Goal: Transaction & Acquisition: Book appointment/travel/reservation

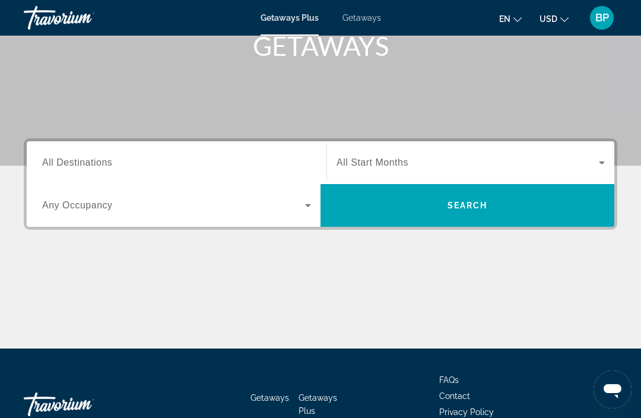
scroll to position [189, 0]
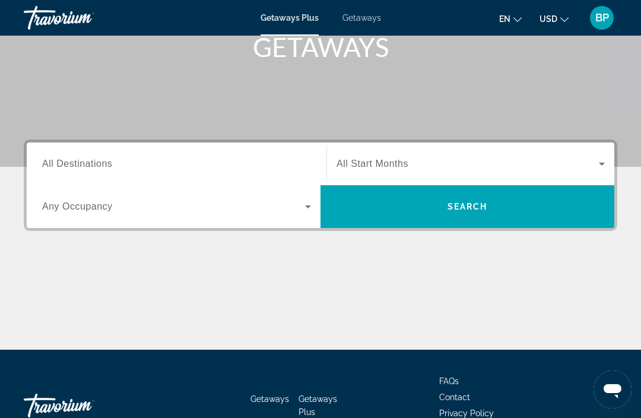
click at [598, 157] on icon "Search widget" at bounding box center [601, 164] width 14 height 14
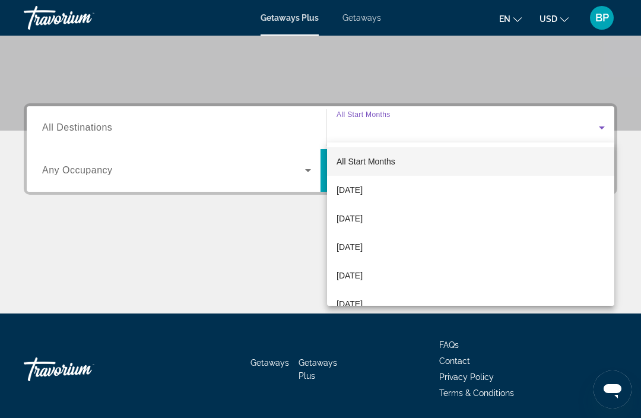
scroll to position [227, 0]
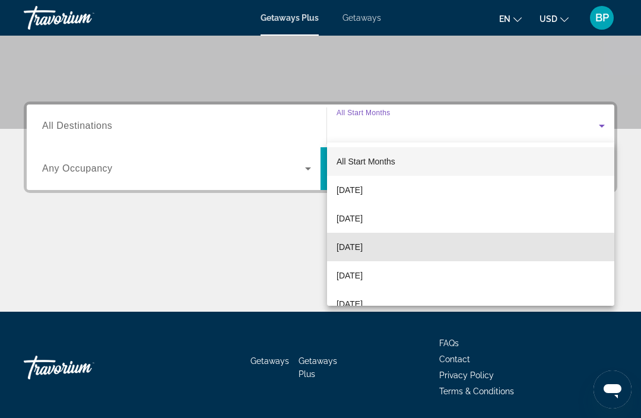
click at [361, 251] on span "[DATE]" at bounding box center [349, 247] width 26 height 14
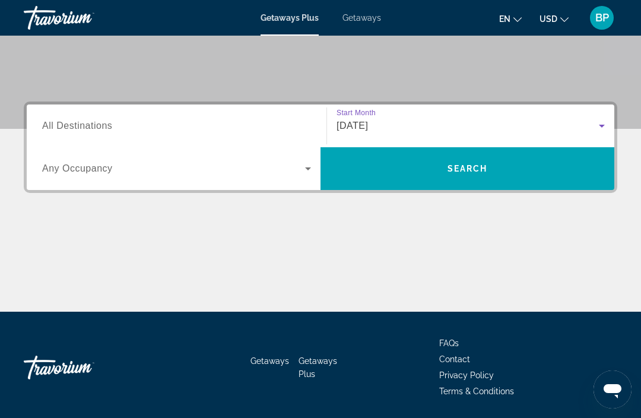
click at [300, 168] on span "Search widget" at bounding box center [173, 168] width 263 height 14
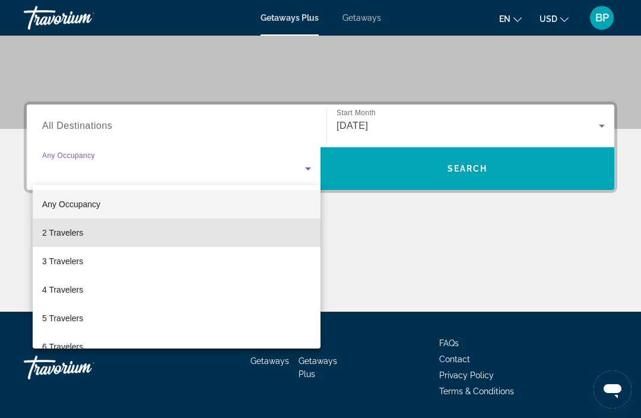
click at [71, 230] on span "2 Travelers" at bounding box center [62, 232] width 41 height 14
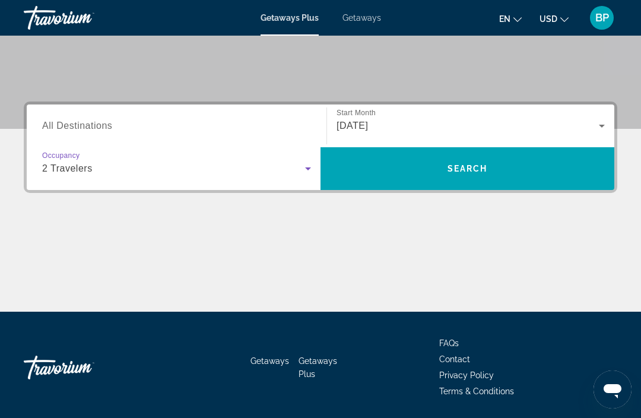
click at [174, 122] on input "Destination All Destinations" at bounding box center [176, 126] width 269 height 14
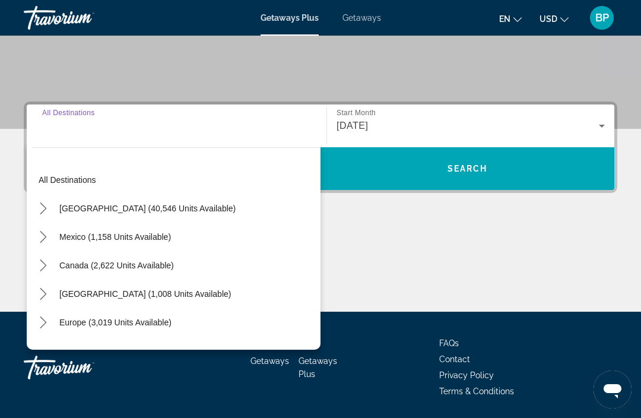
scroll to position [0, 0]
click at [110, 212] on span "[GEOGRAPHIC_DATA] (40,546 units available)" at bounding box center [147, 207] width 176 height 9
type input "**********"
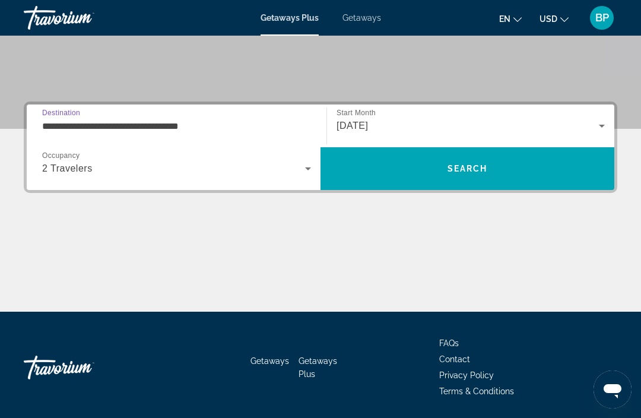
click at [522, 163] on span "Search" at bounding box center [467, 168] width 294 height 28
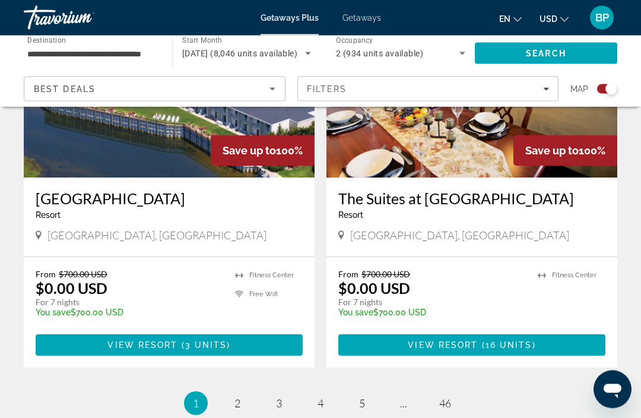
scroll to position [2584, 0]
click at [238, 396] on span "2" at bounding box center [237, 402] width 6 height 13
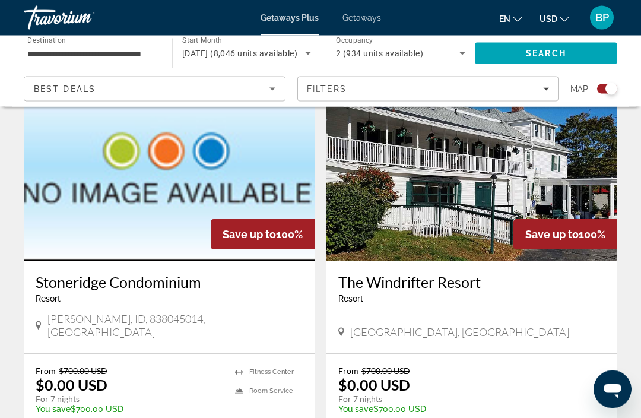
scroll to position [445, 0]
click at [454, 168] on img "Main content" at bounding box center [471, 166] width 291 height 190
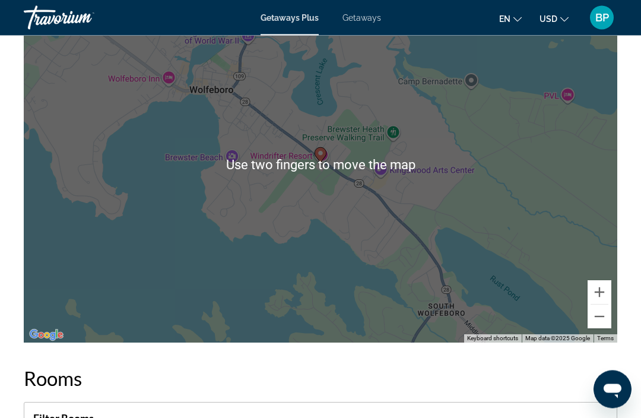
scroll to position [1534, 0]
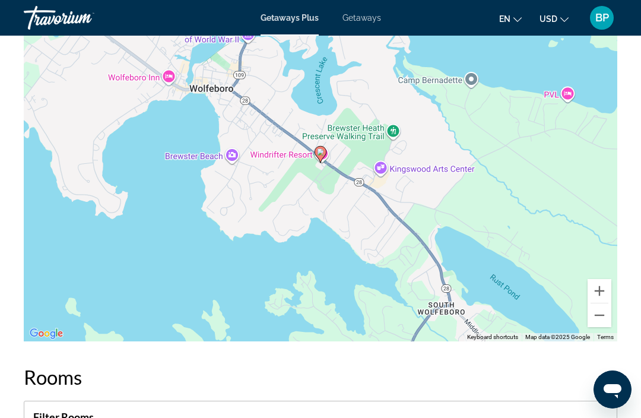
click at [596, 320] on button "Zoom out" at bounding box center [599, 315] width 24 height 24
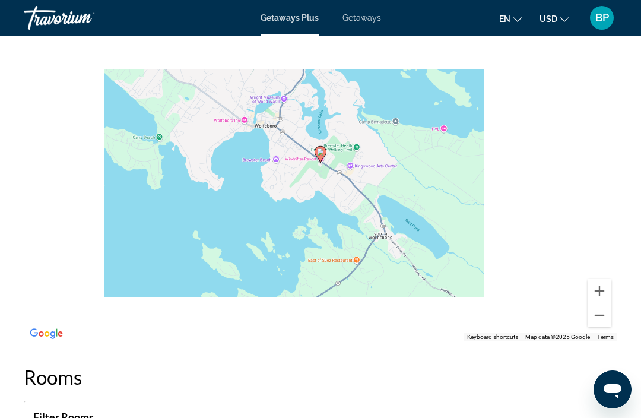
click at [606, 321] on button "Zoom out" at bounding box center [599, 315] width 24 height 24
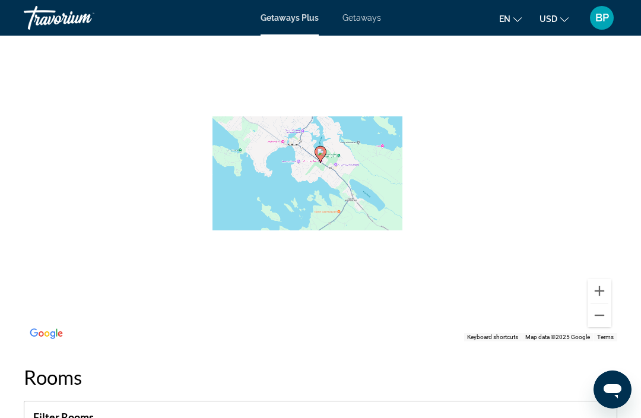
click at [600, 293] on button "Zoom in" at bounding box center [599, 291] width 24 height 24
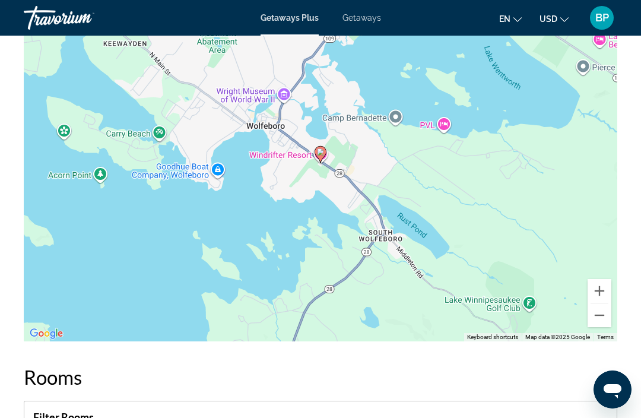
click at [603, 292] on button "Zoom in" at bounding box center [599, 291] width 24 height 24
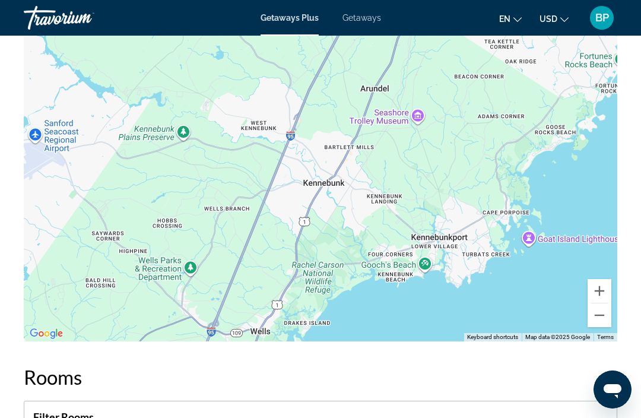
click at [601, 320] on button "Zoom out" at bounding box center [599, 315] width 24 height 24
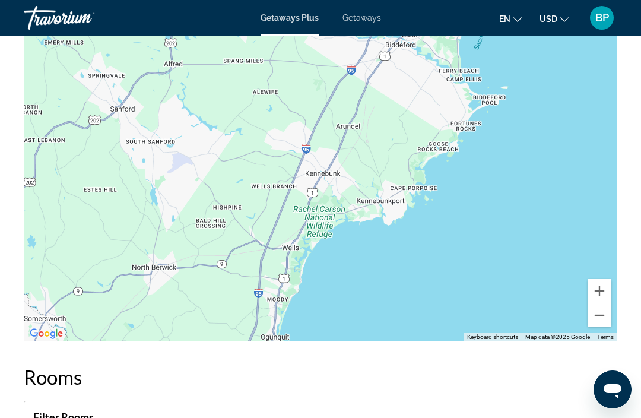
click at [602, 318] on button "Zoom out" at bounding box center [599, 315] width 24 height 24
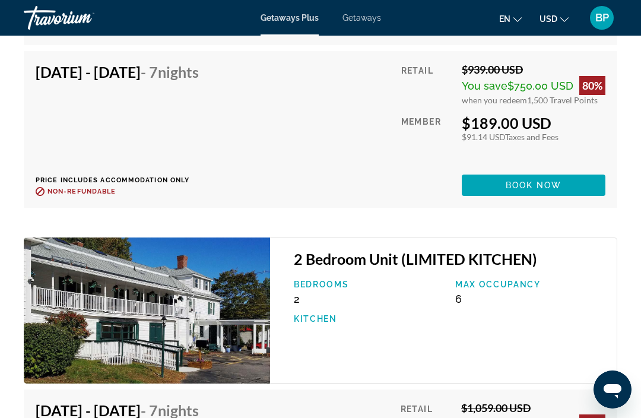
scroll to position [2280, 0]
click at [327, 288] on p "Bedrooms" at bounding box center [368, 284] width 149 height 9
click at [311, 333] on div "Bedrooms 2 Max Occupancy 6 Kitchen" at bounding box center [449, 308] width 323 height 56
click at [323, 318] on p "Kitchen" at bounding box center [368, 318] width 149 height 9
click at [555, 273] on div "2 Bedroom Unit (LIMITED KITCHEN) Bedrooms 2 Max Occupancy 6 Kitchen" at bounding box center [443, 311] width 347 height 146
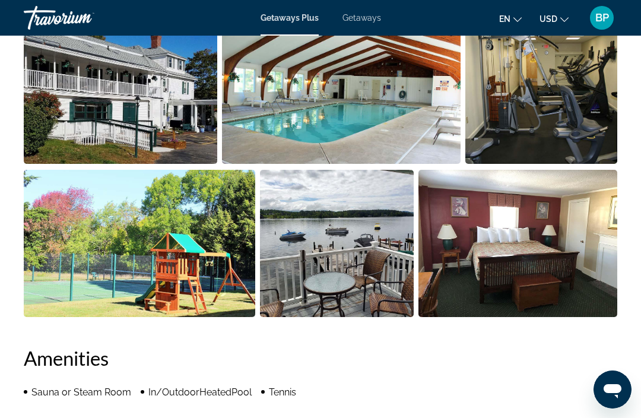
scroll to position [824, 0]
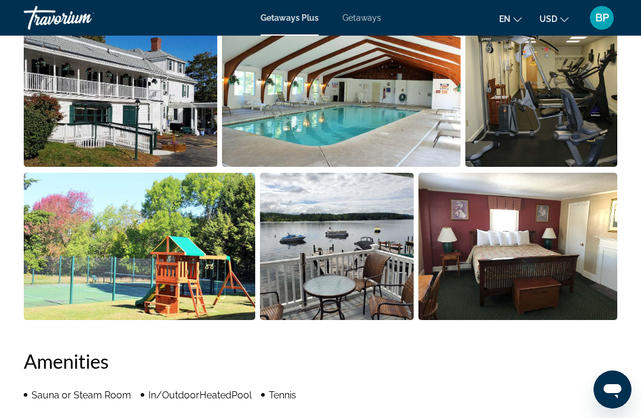
click at [519, 233] on img "Open full-screen image slider" at bounding box center [517, 246] width 199 height 147
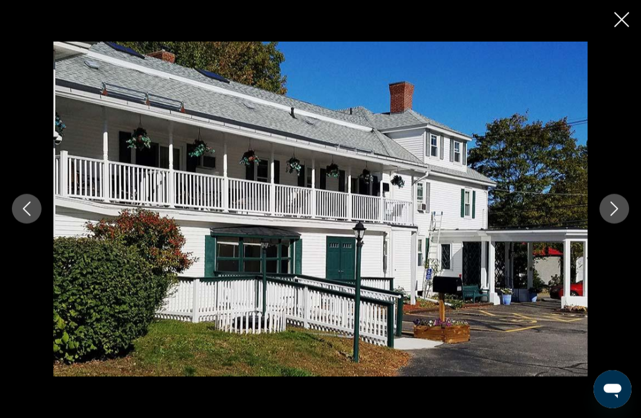
scroll to position [740, 0]
click at [610, 211] on icon "Next image" at bounding box center [614, 209] width 14 height 14
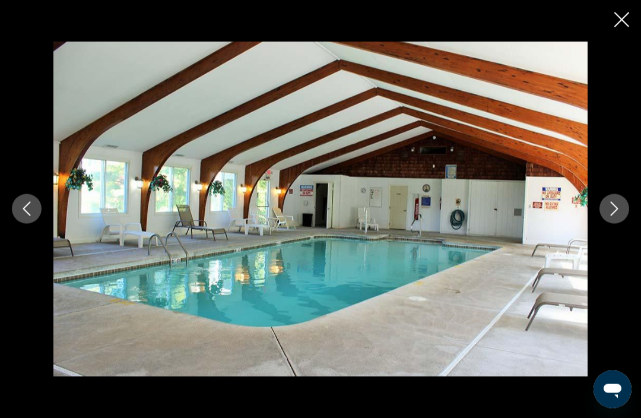
click at [610, 206] on icon "Next image" at bounding box center [614, 209] width 14 height 14
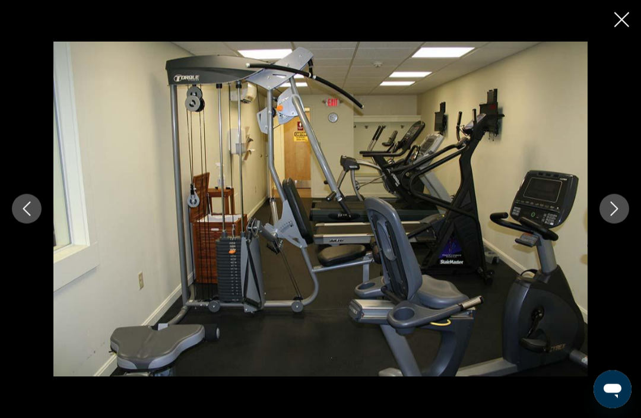
click at [612, 206] on icon "Next image" at bounding box center [614, 209] width 14 height 14
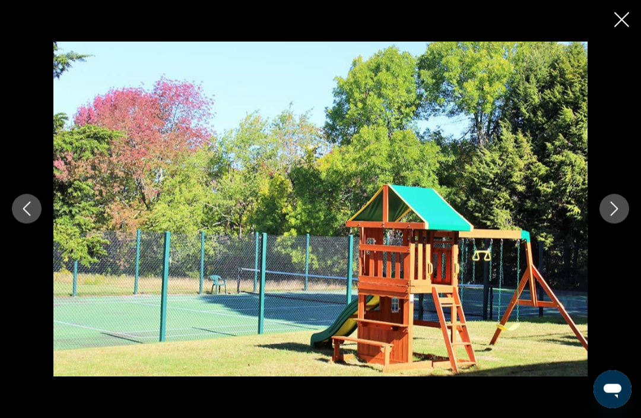
click at [614, 209] on icon "Next image" at bounding box center [614, 209] width 14 height 14
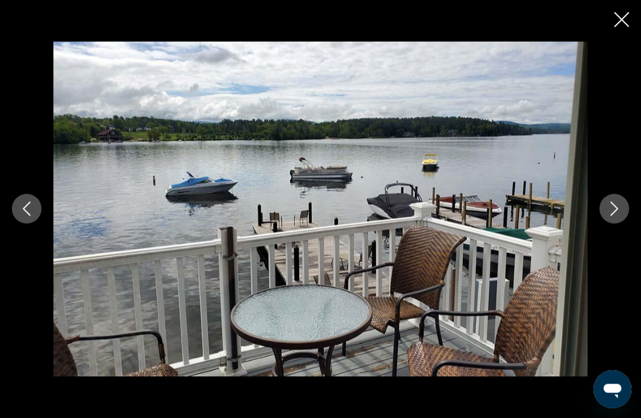
click at [611, 204] on icon "Next image" at bounding box center [614, 209] width 14 height 14
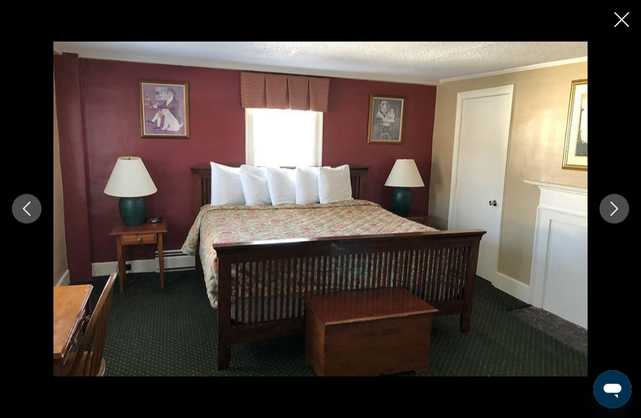
click at [608, 205] on icon "Next image" at bounding box center [614, 209] width 14 height 14
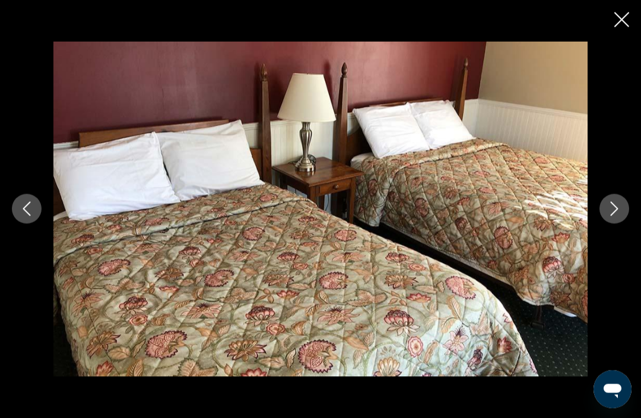
click at [20, 217] on button "Previous image" at bounding box center [27, 209] width 30 height 30
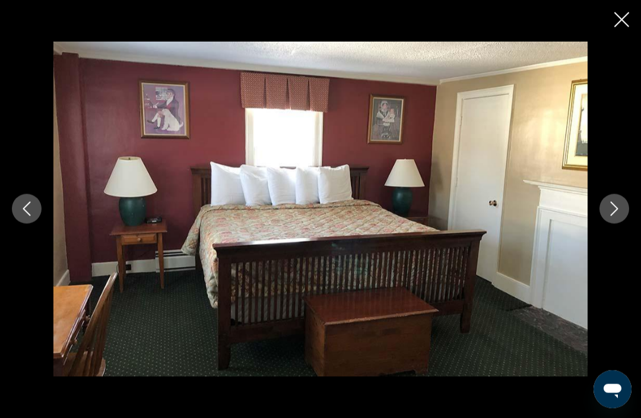
click at [602, 212] on button "Next image" at bounding box center [614, 209] width 30 height 30
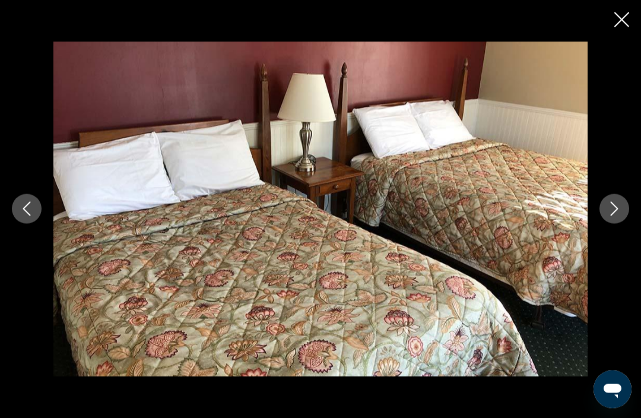
click at [607, 209] on icon "Next image" at bounding box center [614, 209] width 14 height 14
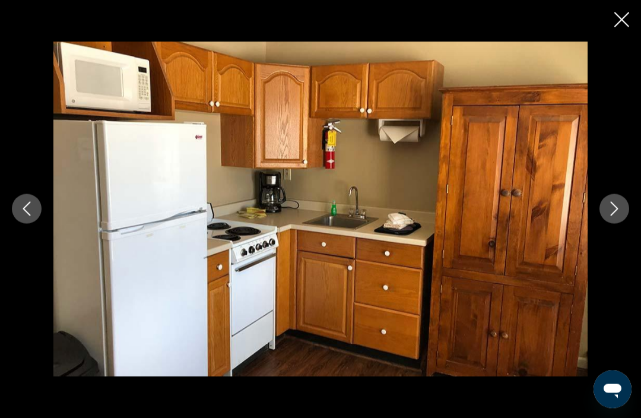
click at [619, 216] on button "Next image" at bounding box center [614, 209] width 30 height 30
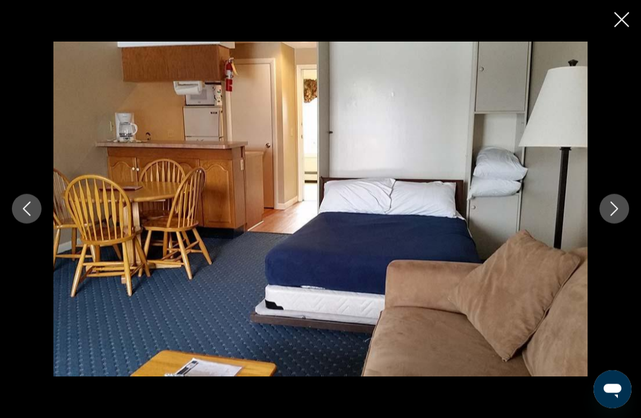
click at [606, 215] on button "Next image" at bounding box center [614, 209] width 30 height 30
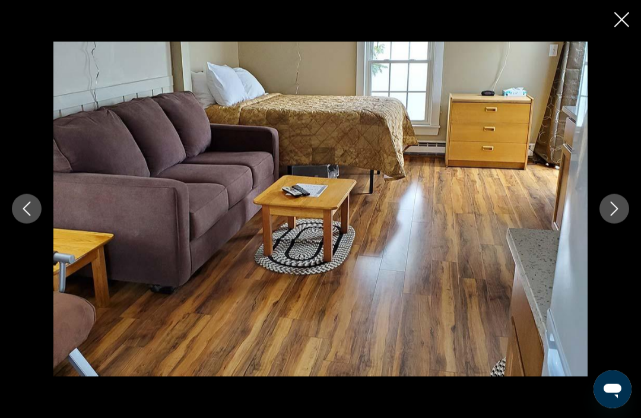
click at [604, 216] on button "Next image" at bounding box center [614, 209] width 30 height 30
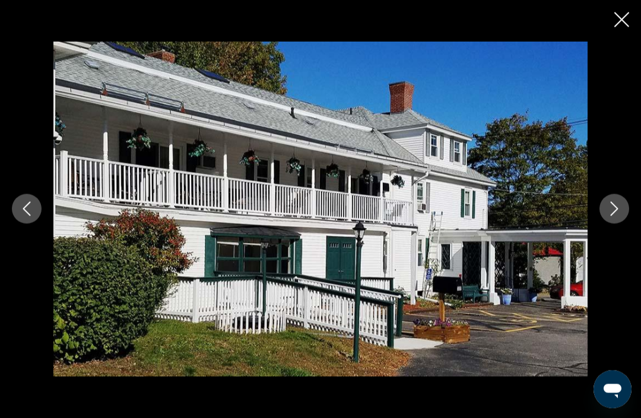
click at [604, 218] on button "Next image" at bounding box center [614, 209] width 30 height 30
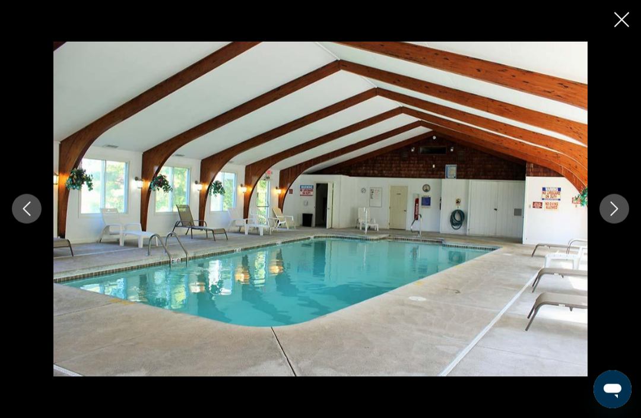
click at [600, 215] on button "Next image" at bounding box center [614, 209] width 30 height 30
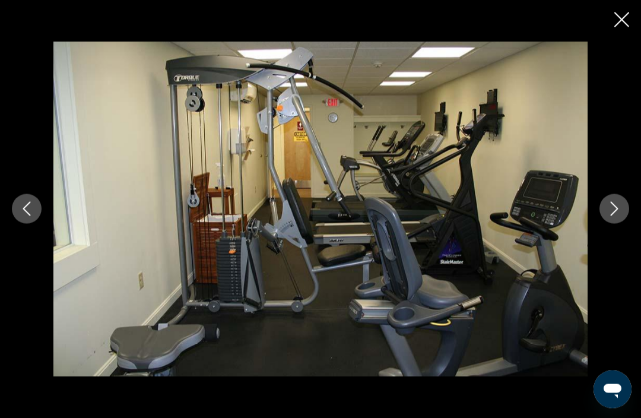
click at [607, 214] on icon "Next image" at bounding box center [614, 209] width 14 height 14
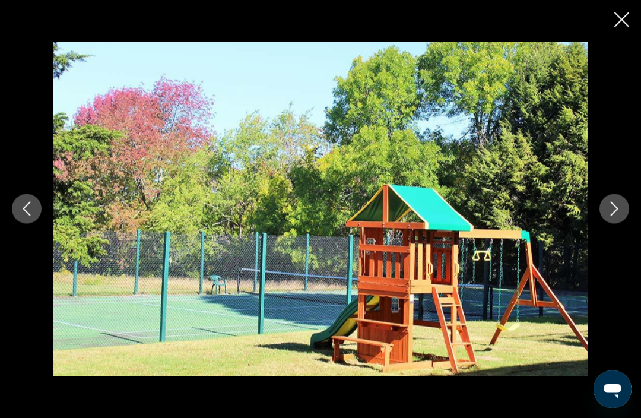
scroll to position [1321, 0]
click at [639, 12] on div "prev next" at bounding box center [320, 209] width 641 height 418
click at [620, 26] on icon "Close slideshow" at bounding box center [621, 19] width 15 height 15
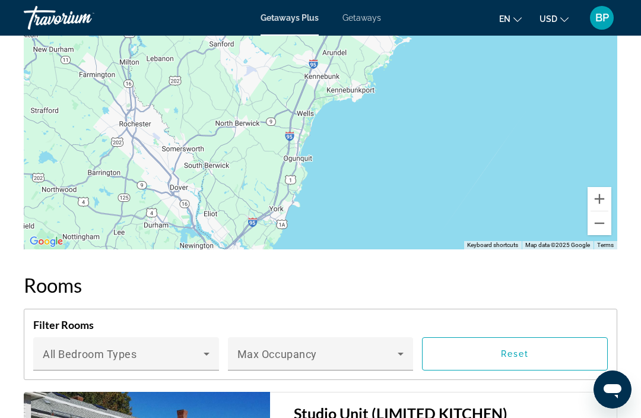
scroll to position [1617, 0]
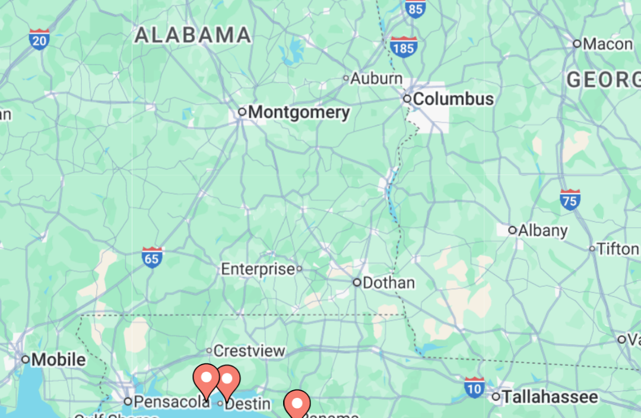
type input "**********"
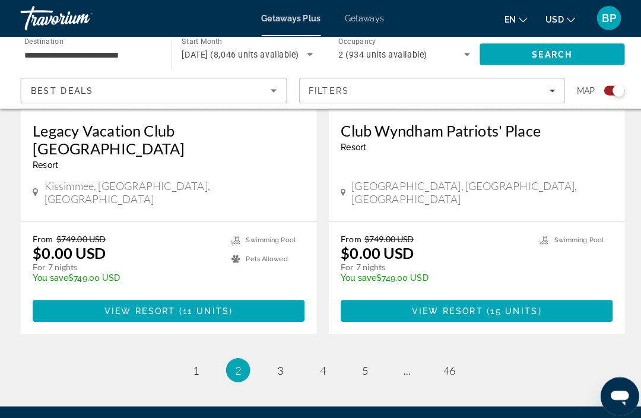
scroll to position [2698, 0]
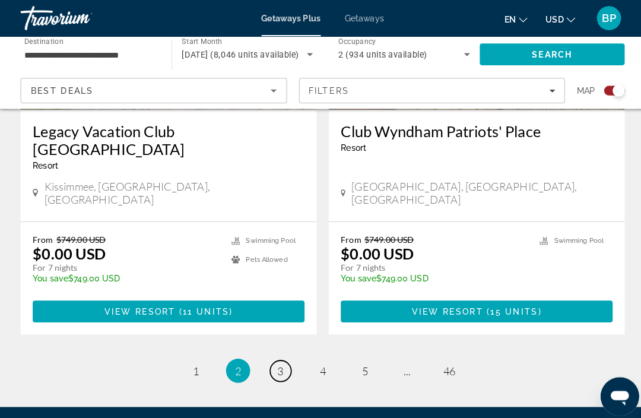
click at [276, 357] on span "3" at bounding box center [279, 363] width 6 height 13
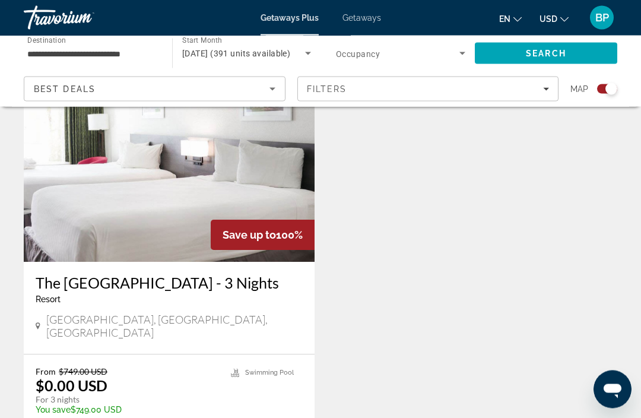
scroll to position [487, 0]
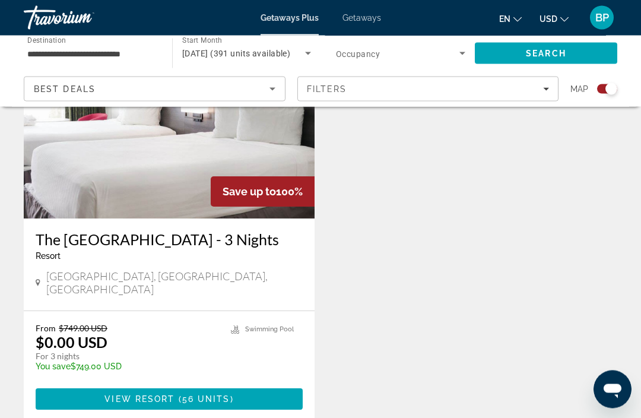
click at [138, 189] on img "Main content" at bounding box center [169, 124] width 291 height 190
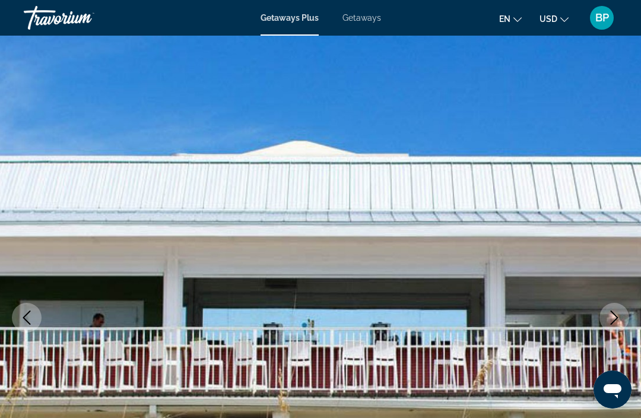
click at [610, 308] on button "Next image" at bounding box center [614, 317] width 30 height 30
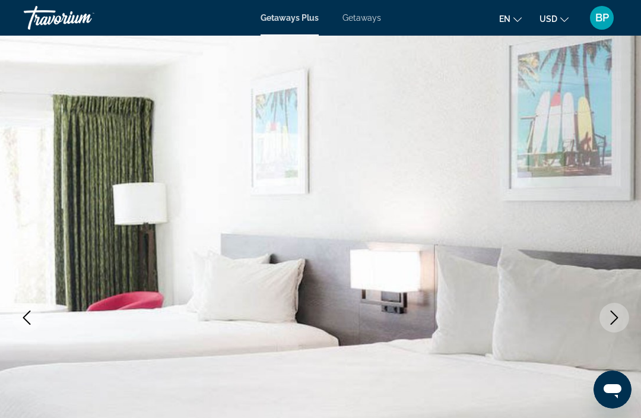
click at [609, 321] on icon "Next image" at bounding box center [614, 317] width 14 height 14
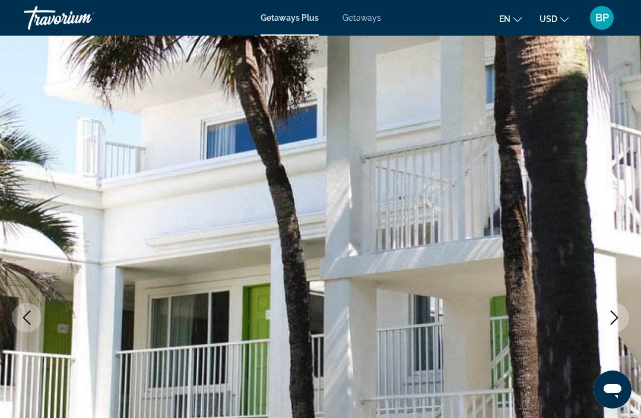
click at [606, 313] on button "Next image" at bounding box center [614, 317] width 30 height 30
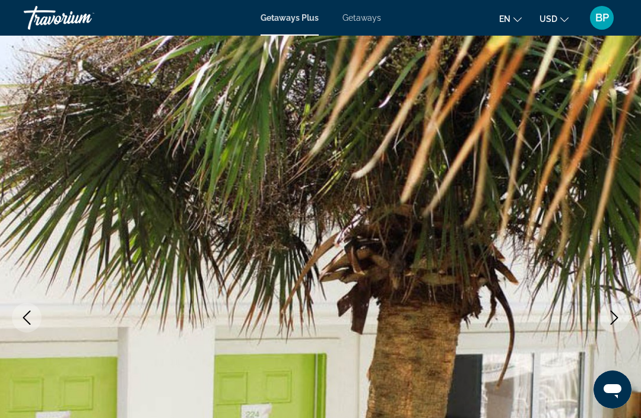
click at [612, 311] on icon "Next image" at bounding box center [614, 317] width 14 height 14
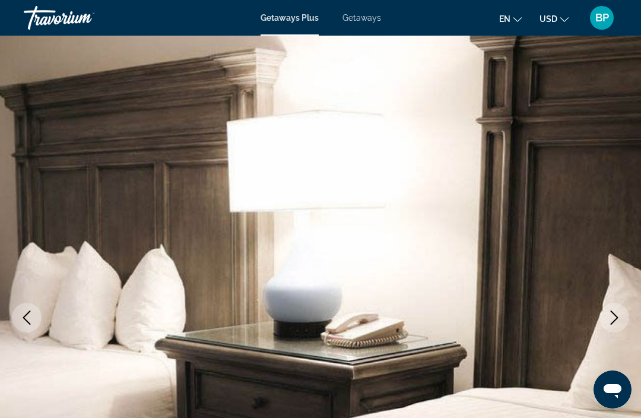
click at [614, 303] on button "Next image" at bounding box center [614, 317] width 30 height 30
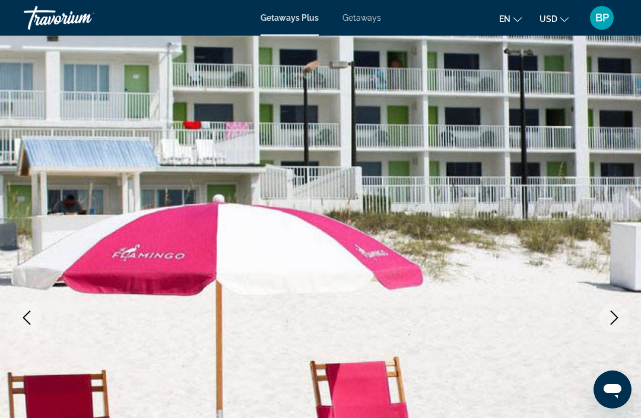
click at [611, 312] on icon "Next image" at bounding box center [614, 317] width 14 height 14
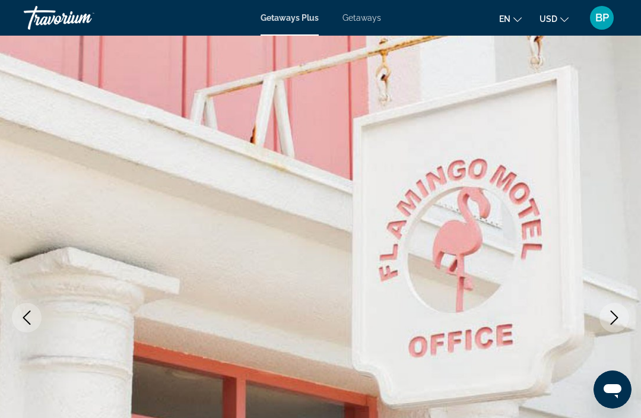
click at [622, 318] on button "Next image" at bounding box center [614, 317] width 30 height 30
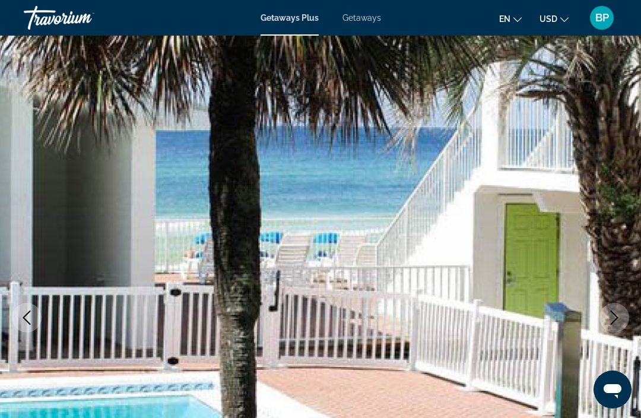
click at [616, 308] on button "Next image" at bounding box center [614, 317] width 30 height 30
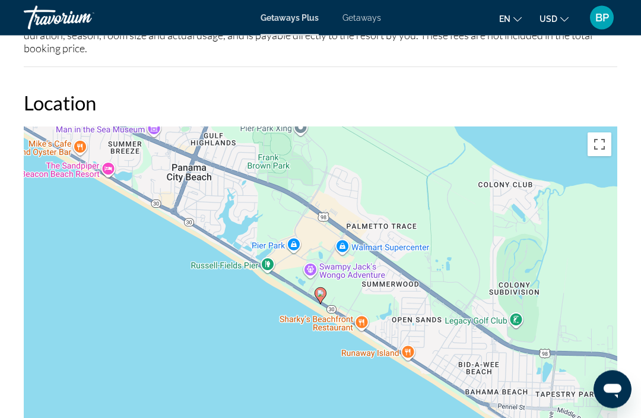
scroll to position [1429, 0]
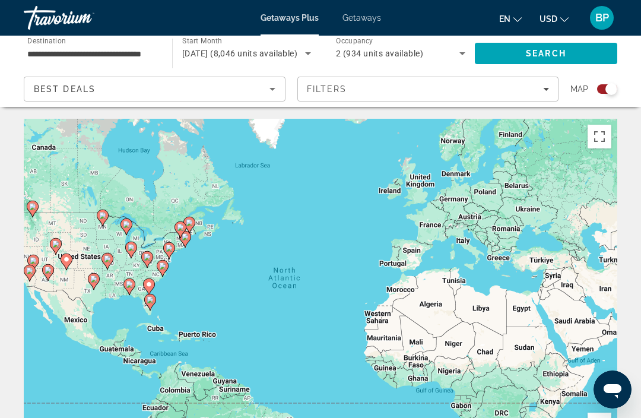
click at [267, 84] on icon "Sort by" at bounding box center [272, 89] width 14 height 14
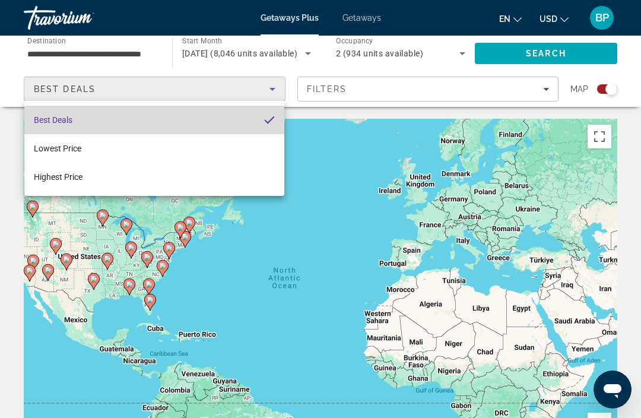
click at [72, 114] on span "Best Deals" at bounding box center [53, 120] width 39 height 14
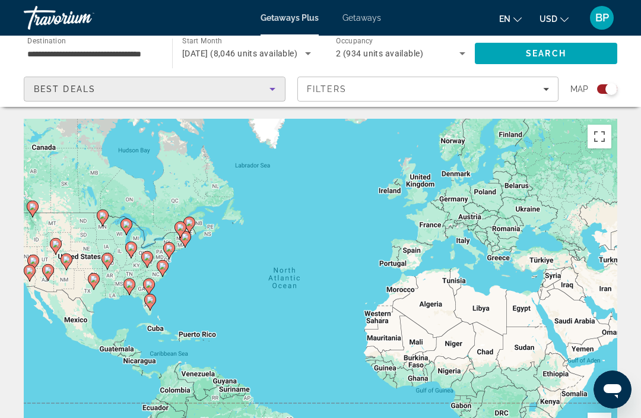
click at [423, 90] on div "Filters" at bounding box center [428, 88] width 243 height 9
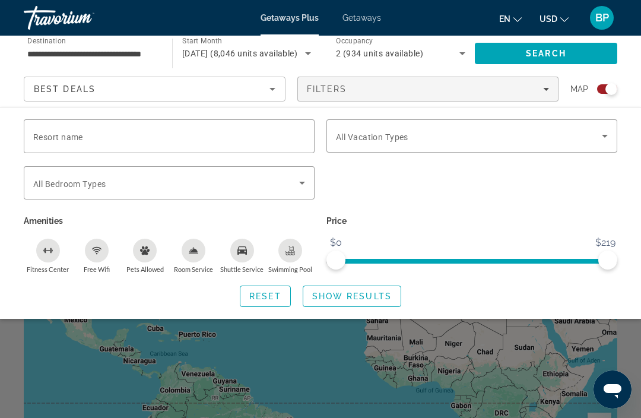
click at [604, 137] on icon "Search widget" at bounding box center [604, 136] width 6 height 3
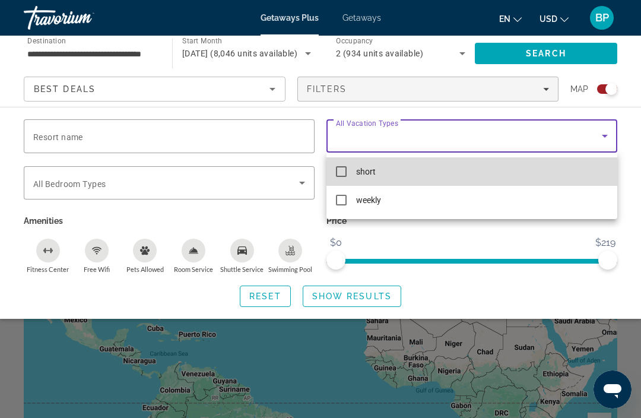
click at [336, 169] on mat-pseudo-checkbox at bounding box center [341, 171] width 11 height 11
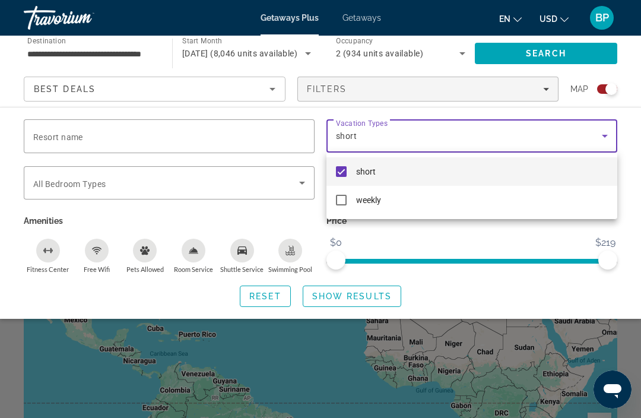
click at [564, 53] on div at bounding box center [320, 209] width 641 height 418
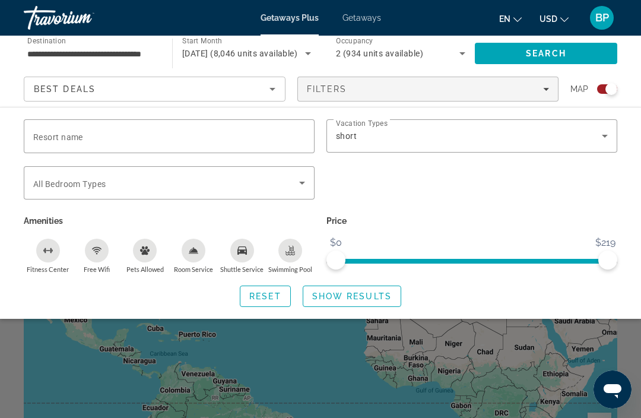
click at [567, 47] on span "Search" at bounding box center [545, 53] width 142 height 28
click at [377, 293] on span "Show Results" at bounding box center [351, 295] width 79 height 9
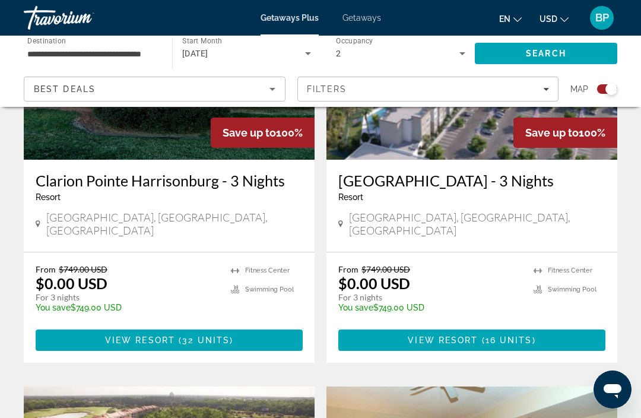
scroll to position [546, 0]
click at [510, 232] on div "[GEOGRAPHIC_DATA] - 3 Nights Resort - This is an adults only resort [GEOGRAPHIC…" at bounding box center [471, 206] width 291 height 92
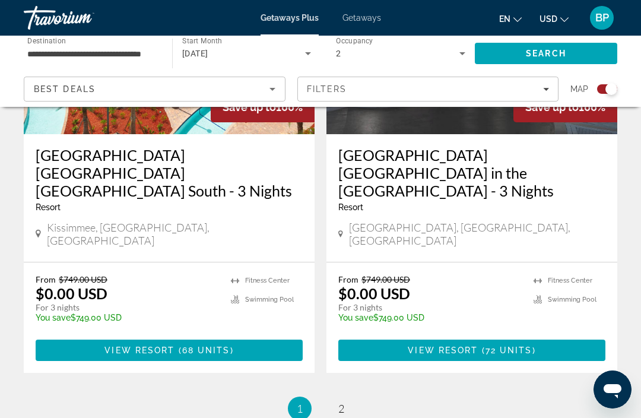
scroll to position [2762, 0]
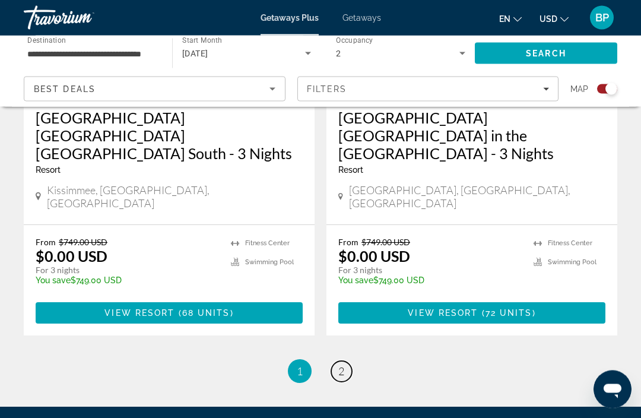
click at [346, 361] on link "page 2" at bounding box center [341, 371] width 21 height 21
